Goal: Book appointment/travel/reservation

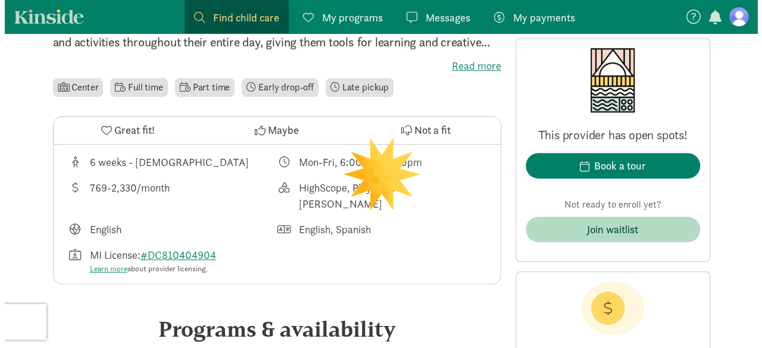
scroll to position [345, 0]
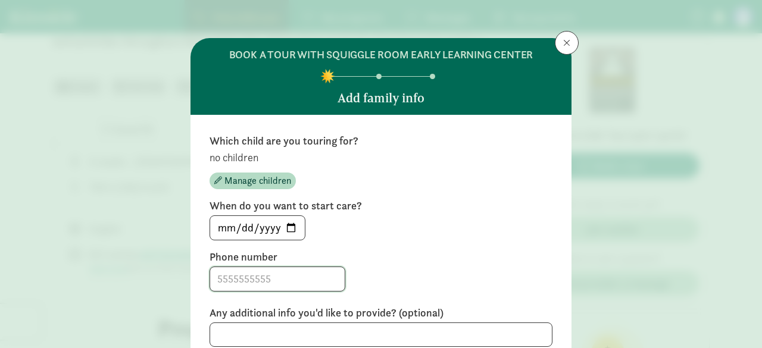
click at [272, 282] on input at bounding box center [277, 279] width 135 height 24
type input "2489462927"
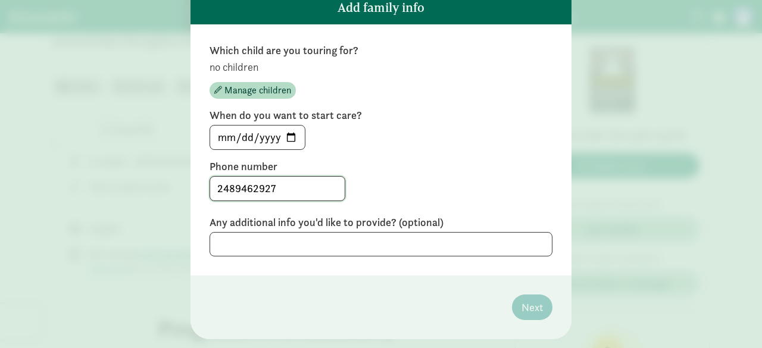
scroll to position [91, 0]
click at [494, 245] on textarea at bounding box center [381, 244] width 343 height 24
click at [293, 141] on input "[DATE]" at bounding box center [257, 137] width 95 height 24
type input "[DATE]"
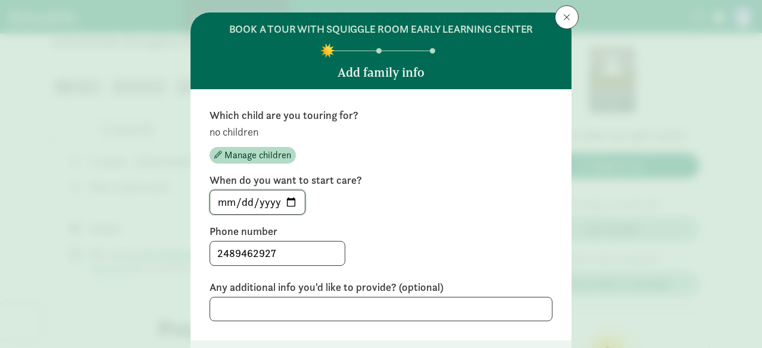
scroll to position [0, 0]
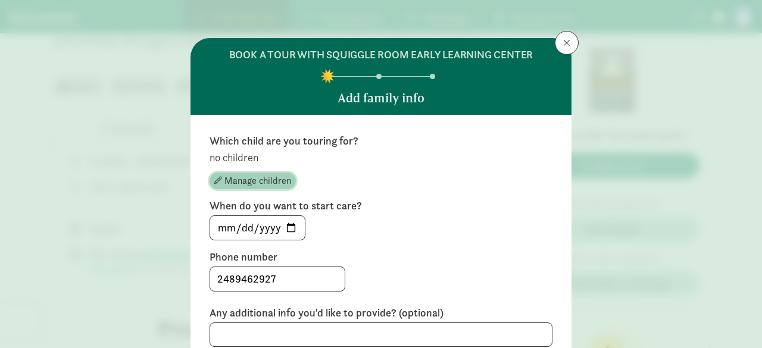
click at [232, 179] on span "Manage children" at bounding box center [257, 181] width 67 height 14
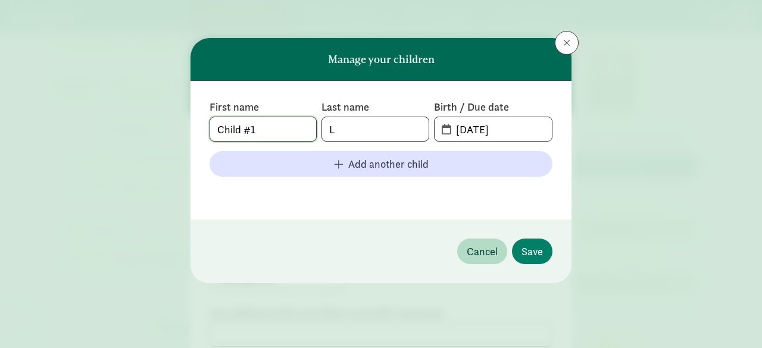
click at [276, 133] on input "Child #1" at bounding box center [263, 129] width 106 height 24
type input "[PERSON_NAME]"
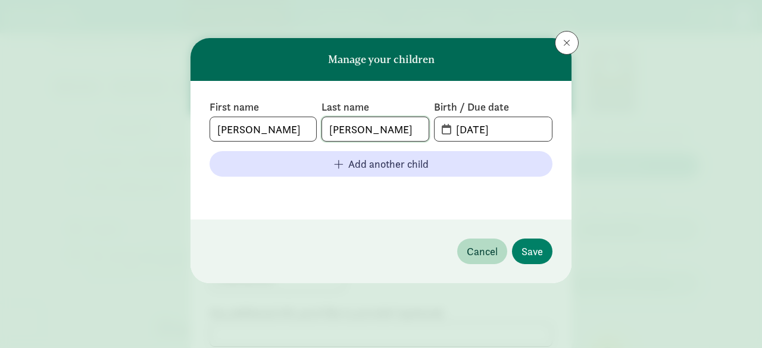
type input "[PERSON_NAME]"
click at [517, 132] on input "[DATE]" at bounding box center [500, 129] width 103 height 24
click at [437, 133] on span "[DATE]" at bounding box center [493, 129] width 117 height 24
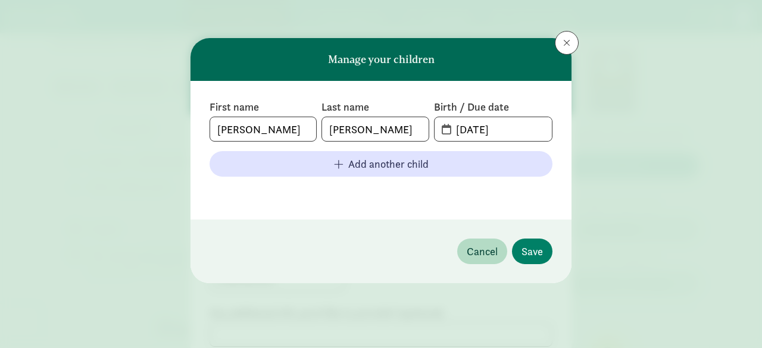
click at [447, 129] on span "[DATE]" at bounding box center [493, 129] width 117 height 24
drag, startPoint x: 464, startPoint y: 127, endPoint x: 590, endPoint y: 128, distance: 125.7
click at [590, 128] on div "Manage your children First name [PERSON_NAME] Last name [PERSON_NAME] Birth / D…" at bounding box center [381, 174] width 762 height 348
type input "0"
type input "[DATE]"
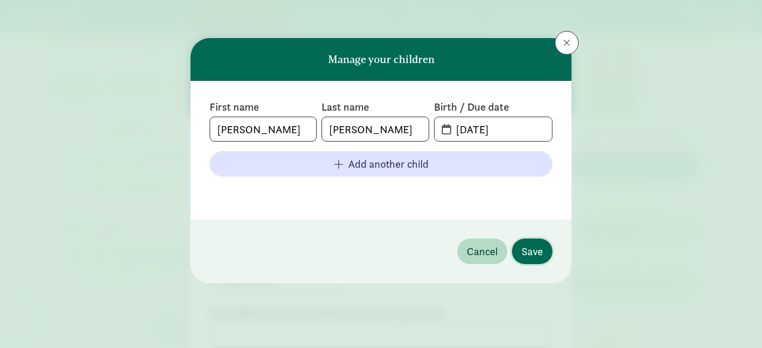
click at [533, 249] on span "Save" at bounding box center [532, 252] width 21 height 16
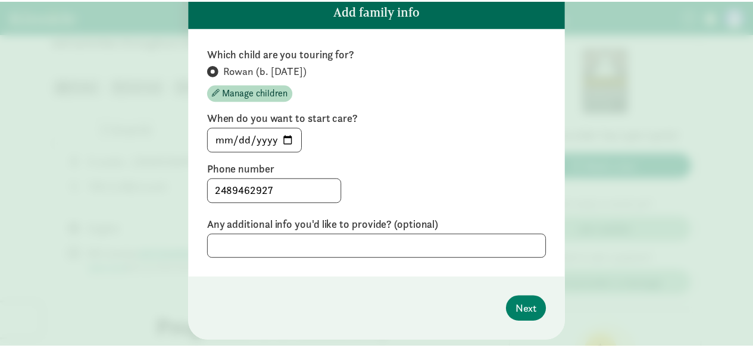
scroll to position [118, 0]
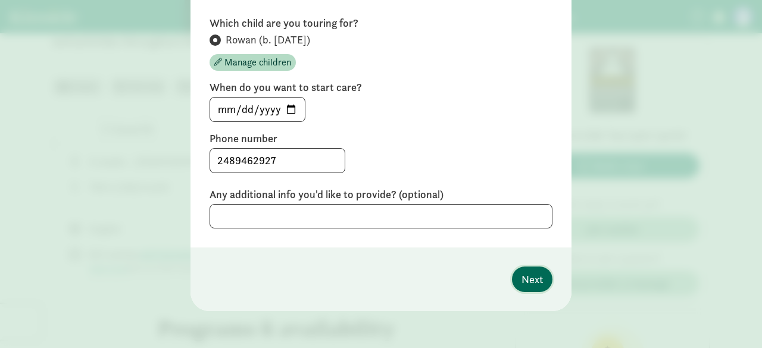
click at [540, 276] on button "Next" at bounding box center [532, 280] width 40 height 26
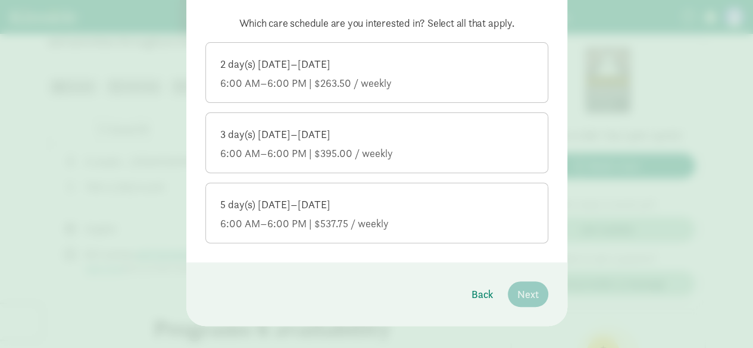
click at [378, 153] on div "6:00 AM–6:00 PM | $395.00 / weekly" at bounding box center [376, 153] width 313 height 14
click at [0, 0] on input "3 day(s) [DATE]–[DATE] 6:00 AM–6:00 PM | $395.00 / weekly" at bounding box center [0, 0] width 0 height 0
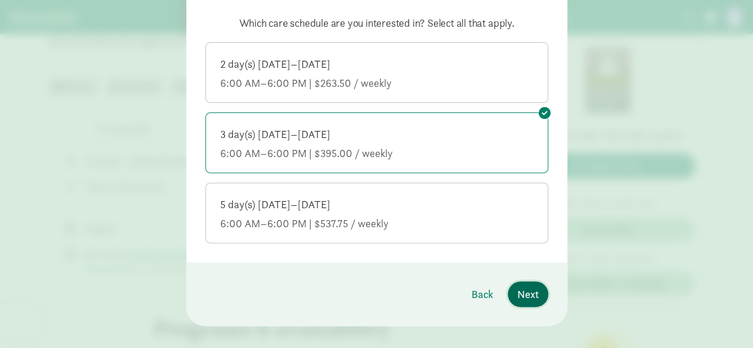
click at [532, 294] on span "Next" at bounding box center [527, 294] width 21 height 16
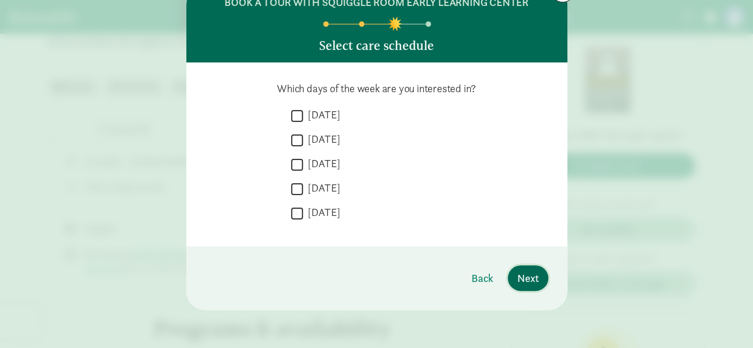
scroll to position [52, 0]
click at [295, 140] on input "[DATE]" at bounding box center [297, 140] width 12 height 16
checkbox input "true"
click at [293, 186] on input "[DATE]" at bounding box center [297, 189] width 12 height 16
checkbox input "true"
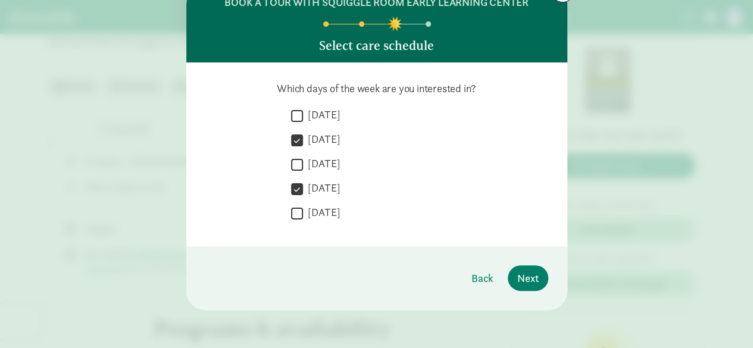
click at [292, 161] on input "[DATE]" at bounding box center [297, 165] width 12 height 16
checkbox input "true"
click at [519, 271] on span "Next" at bounding box center [527, 278] width 21 height 16
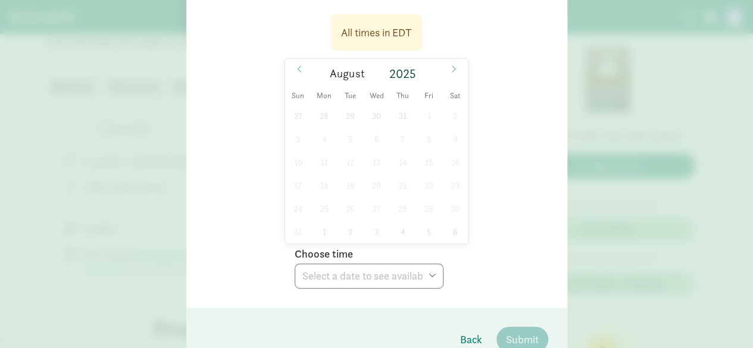
scroll to position [167, 0]
click at [456, 65] on span at bounding box center [453, 67] width 19 height 20
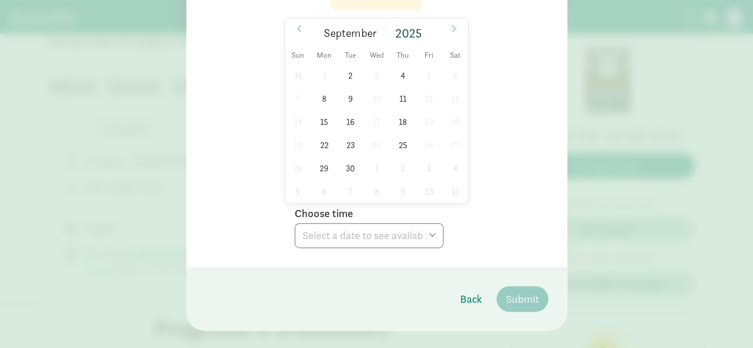
scroll to position [211, 0]
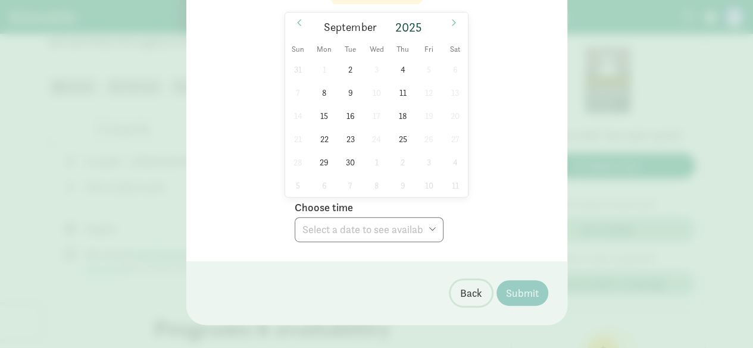
click at [478, 286] on span "Back" at bounding box center [471, 293] width 22 height 16
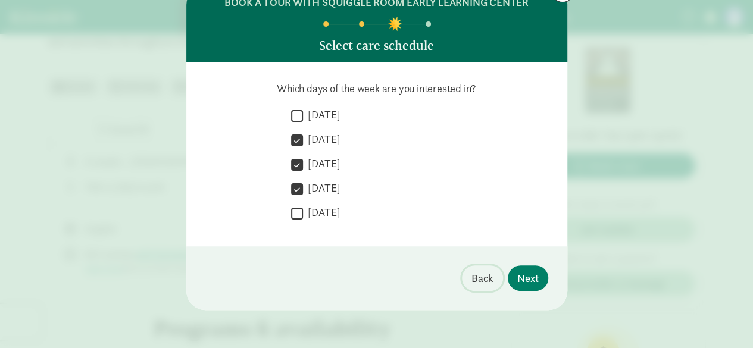
scroll to position [52, 0]
click at [297, 116] on input "[DATE]" at bounding box center [297, 116] width 12 height 16
checkbox input "true"
click at [534, 283] on span "Next" at bounding box center [527, 278] width 21 height 16
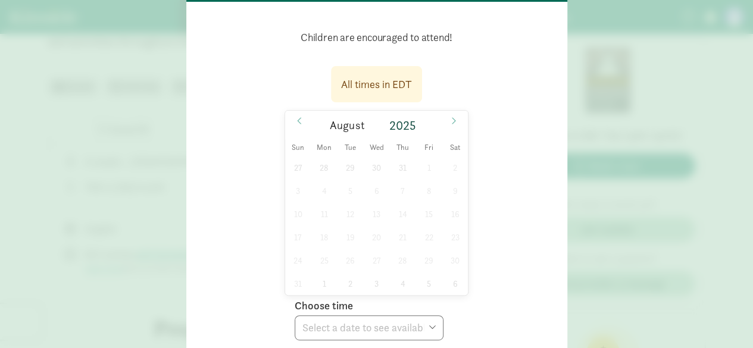
scroll to position [123, 0]
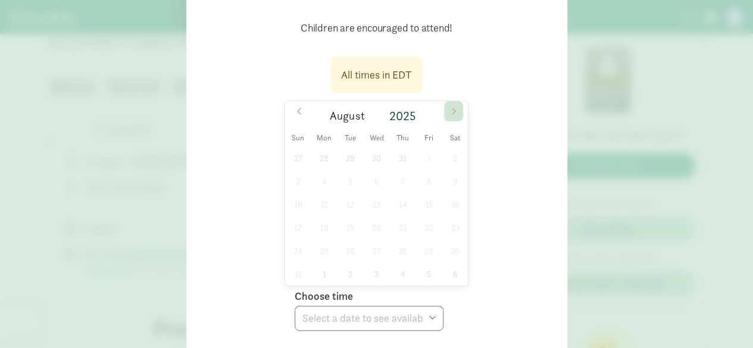
click at [451, 110] on icon at bounding box center [453, 111] width 7 height 8
click at [348, 154] on span "2" at bounding box center [350, 157] width 23 height 23
click at [405, 325] on select "Choose time 05:00 PM 05:30 PM" at bounding box center [369, 318] width 149 height 25
select select "[DATE]T17:00:00.000-04:00"
click at [295, 306] on select "Choose time 05:00 PM 05:30 PM" at bounding box center [369, 318] width 149 height 25
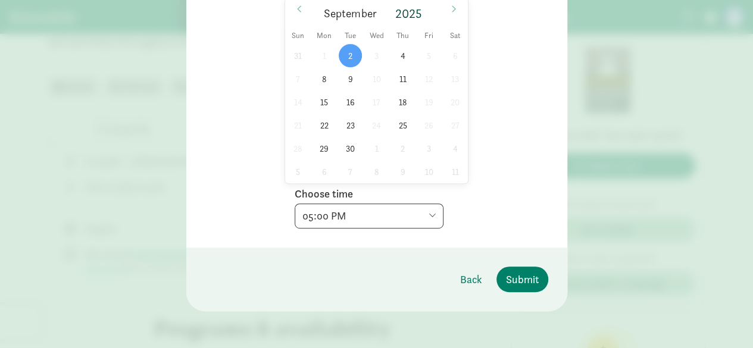
scroll to position [0, 0]
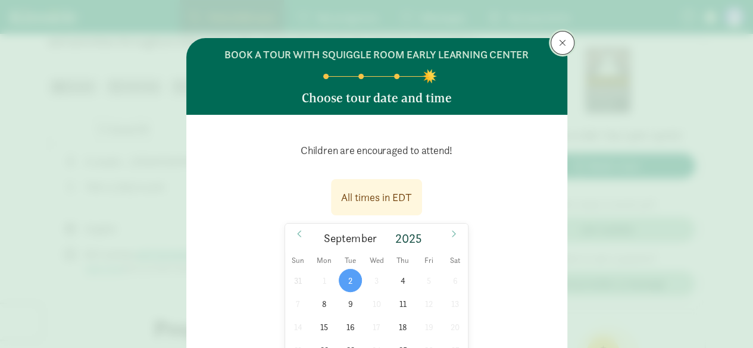
click at [559, 46] on span at bounding box center [562, 43] width 7 height 10
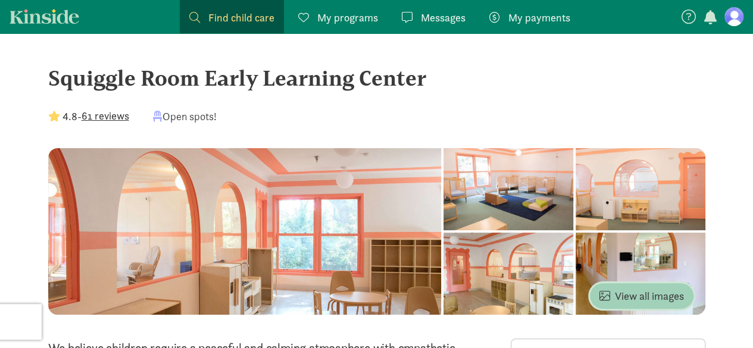
click at [679, 291] on span "View all images" at bounding box center [642, 296] width 85 height 16
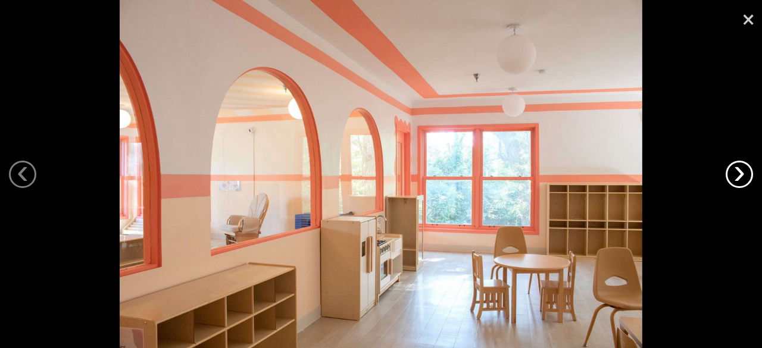
click at [742, 180] on link "›" at bounding box center [739, 174] width 27 height 27
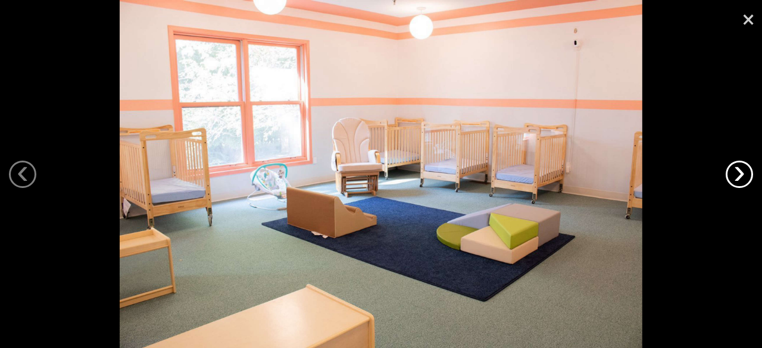
click at [742, 180] on link "›" at bounding box center [739, 174] width 27 height 27
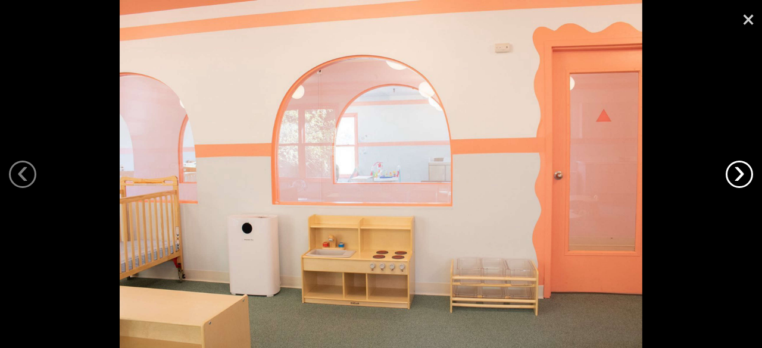
click at [742, 180] on link "›" at bounding box center [739, 174] width 27 height 27
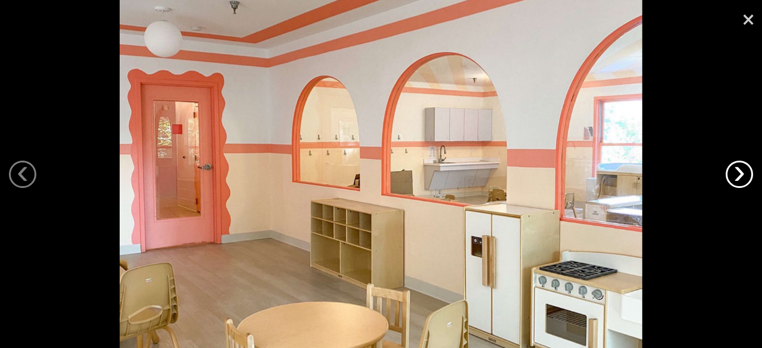
click at [742, 180] on link "›" at bounding box center [739, 174] width 27 height 27
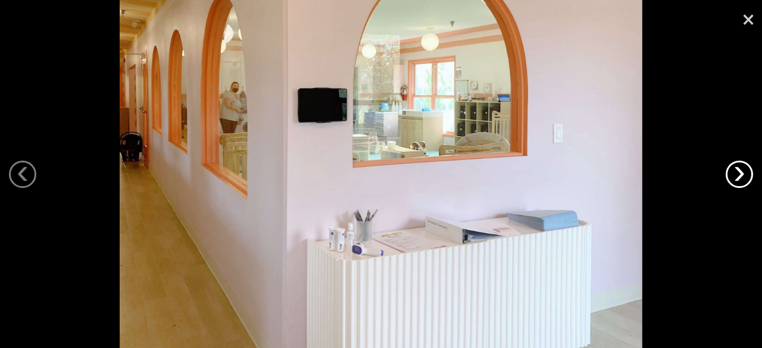
click at [742, 180] on link "›" at bounding box center [739, 174] width 27 height 27
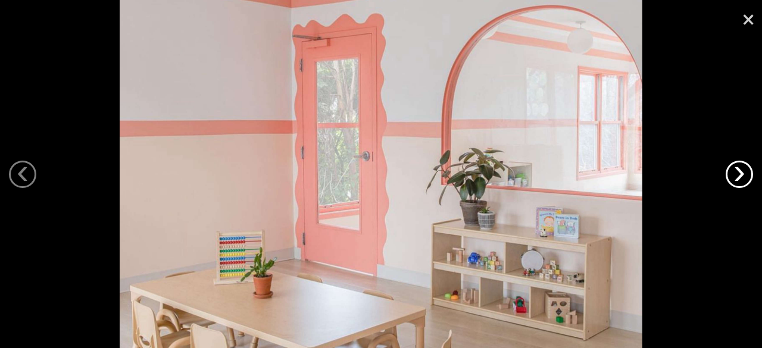
click at [742, 180] on link "›" at bounding box center [739, 174] width 27 height 27
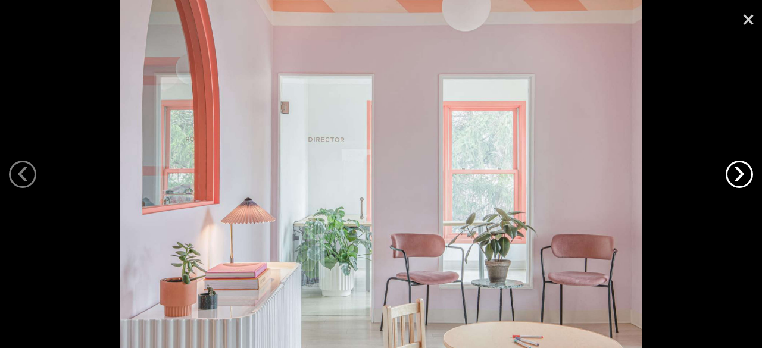
click at [742, 180] on link "›" at bounding box center [739, 174] width 27 height 27
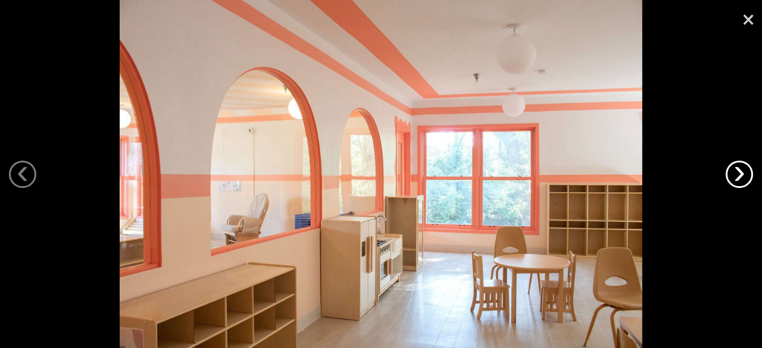
click at [742, 180] on link "›" at bounding box center [739, 174] width 27 height 27
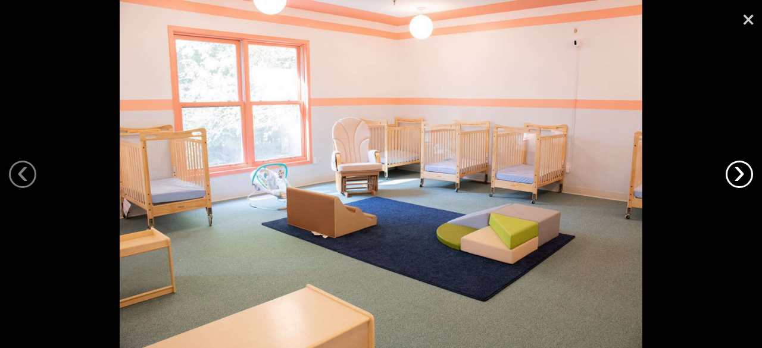
click at [742, 180] on link "›" at bounding box center [739, 174] width 27 height 27
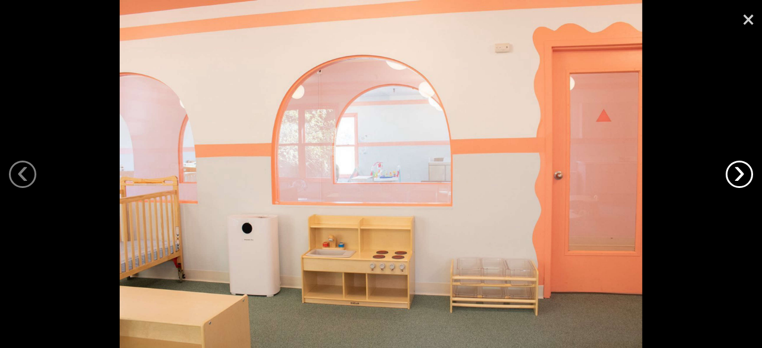
click at [742, 180] on link "›" at bounding box center [739, 174] width 27 height 27
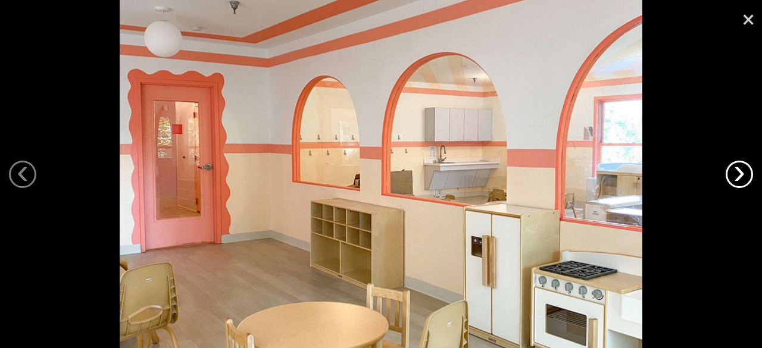
click at [742, 180] on link "›" at bounding box center [739, 174] width 27 height 27
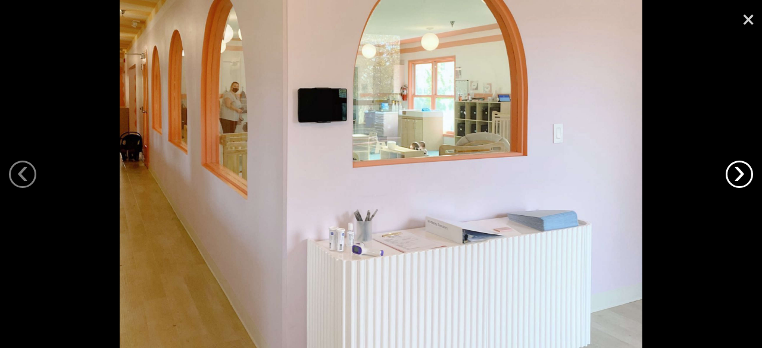
click at [742, 180] on link "›" at bounding box center [739, 174] width 27 height 27
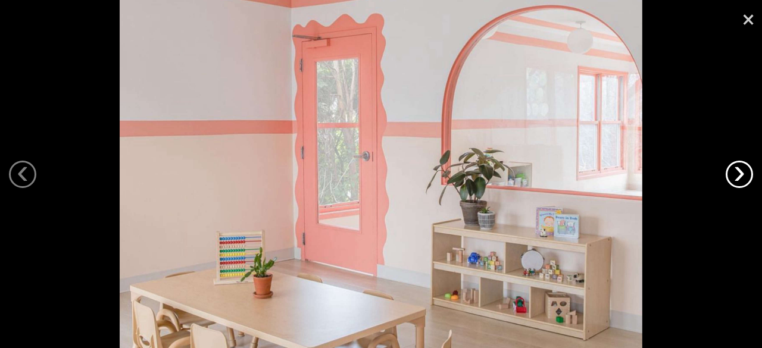
click at [742, 180] on link "›" at bounding box center [739, 174] width 27 height 27
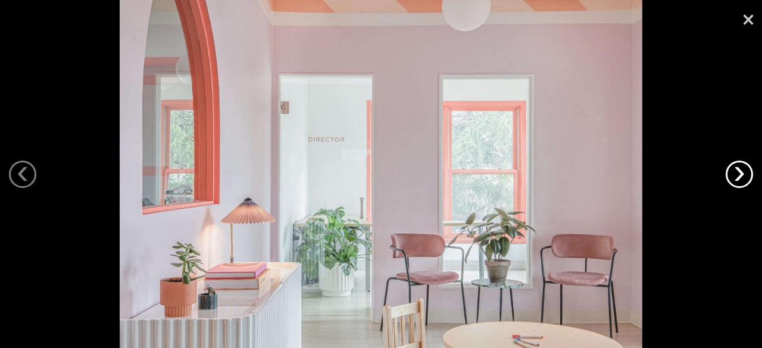
click at [742, 180] on link "›" at bounding box center [739, 174] width 27 height 27
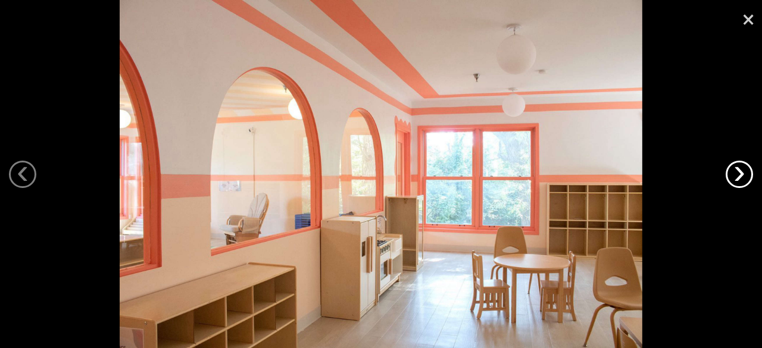
click at [742, 180] on link "›" at bounding box center [739, 174] width 27 height 27
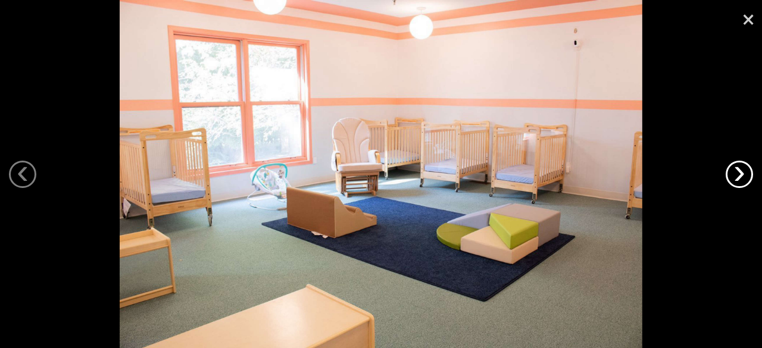
click at [742, 180] on link "›" at bounding box center [739, 174] width 27 height 27
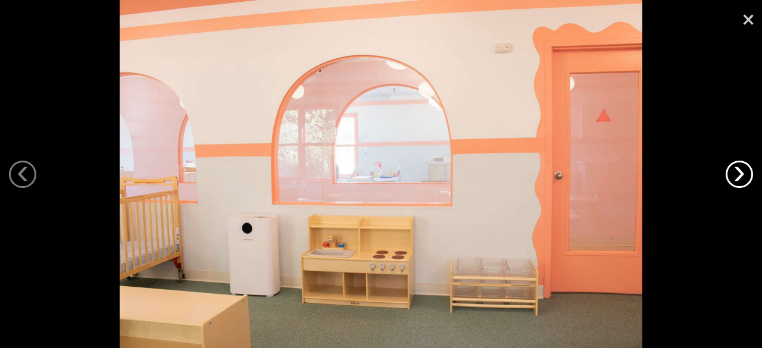
click at [742, 180] on link "›" at bounding box center [739, 174] width 27 height 27
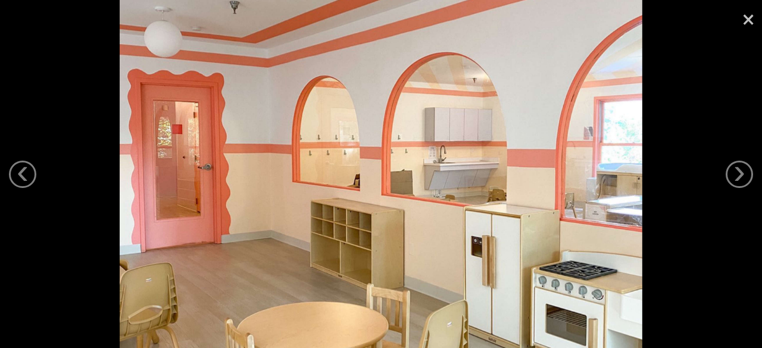
click at [748, 22] on link "×" at bounding box center [748, 18] width 27 height 36
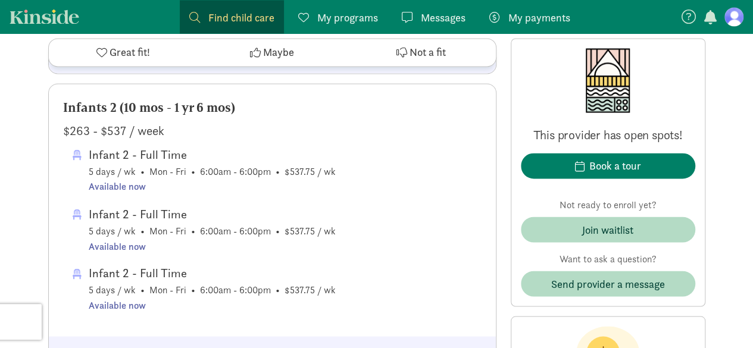
scroll to position [939, 0]
